Goal: Information Seeking & Learning: Learn about a topic

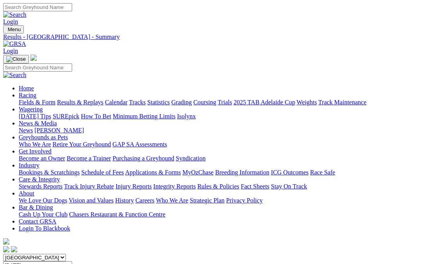
click at [103, 99] on link "Results & Replays" at bounding box center [80, 102] width 46 height 7
click at [34, 99] on link "Fields & Form" at bounding box center [37, 102] width 37 height 7
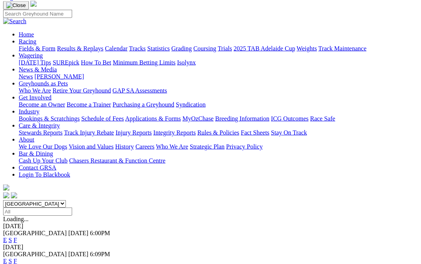
scroll to position [54, 0]
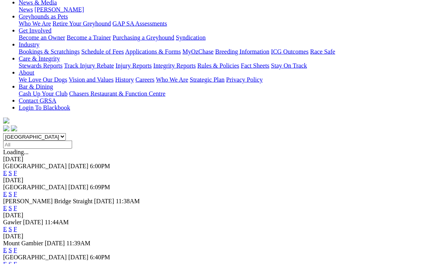
scroll to position [121, 0]
click at [17, 225] on link "F" at bounding box center [16, 228] width 4 height 7
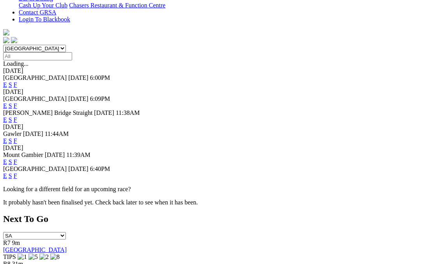
scroll to position [211, 0]
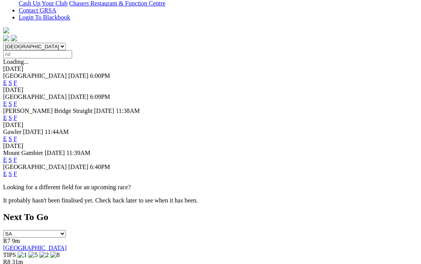
click at [17, 171] on link "F" at bounding box center [16, 174] width 4 height 7
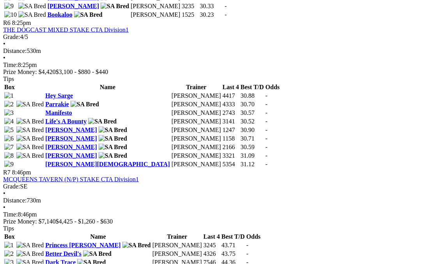
scroll to position [1071, 0]
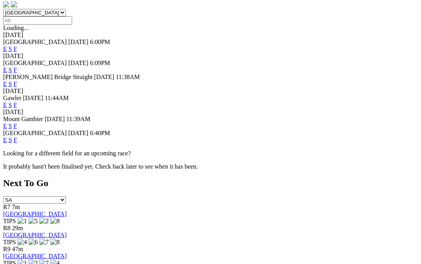
scroll to position [194, 0]
